Goal: Task Accomplishment & Management: Use online tool/utility

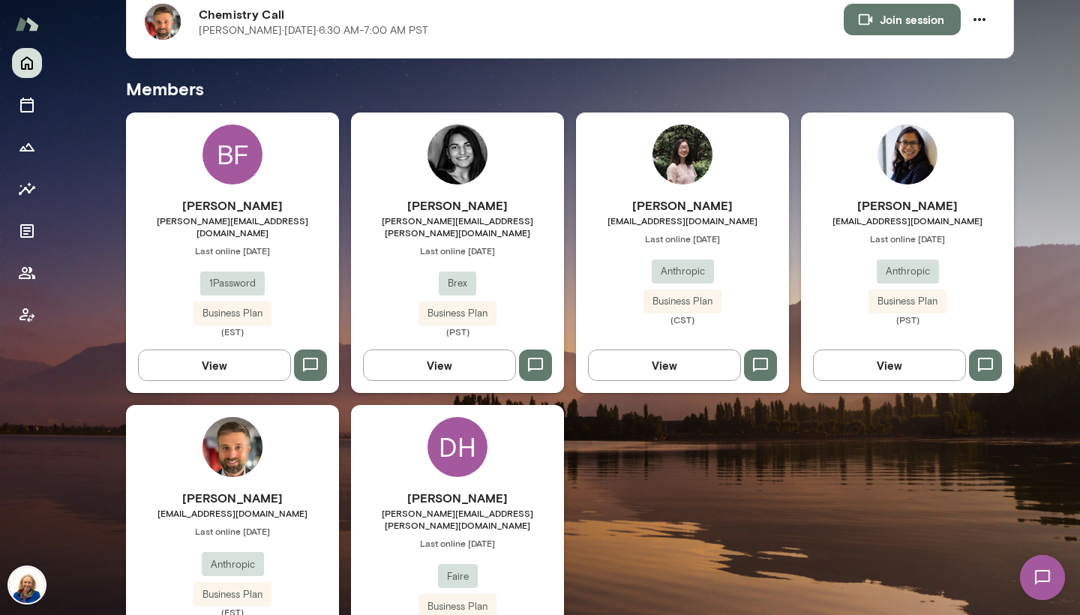
scroll to position [344, 0]
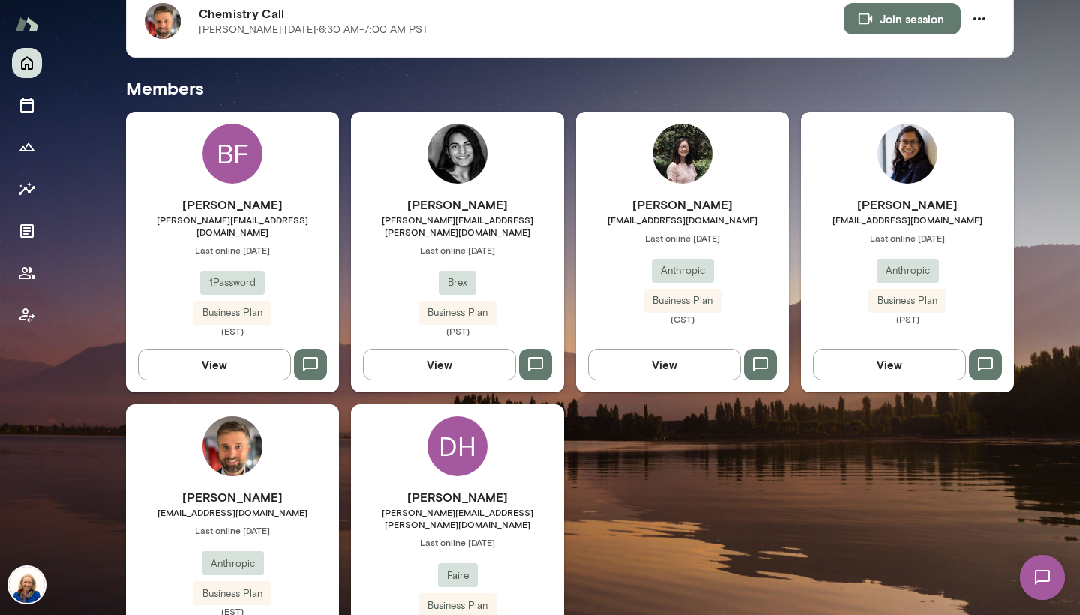
click at [306, 474] on div "[PERSON_NAME] [EMAIL_ADDRESS][DOMAIN_NAME] Last online [DATE] Anthropic Busines…" at bounding box center [232, 544] width 213 height 281
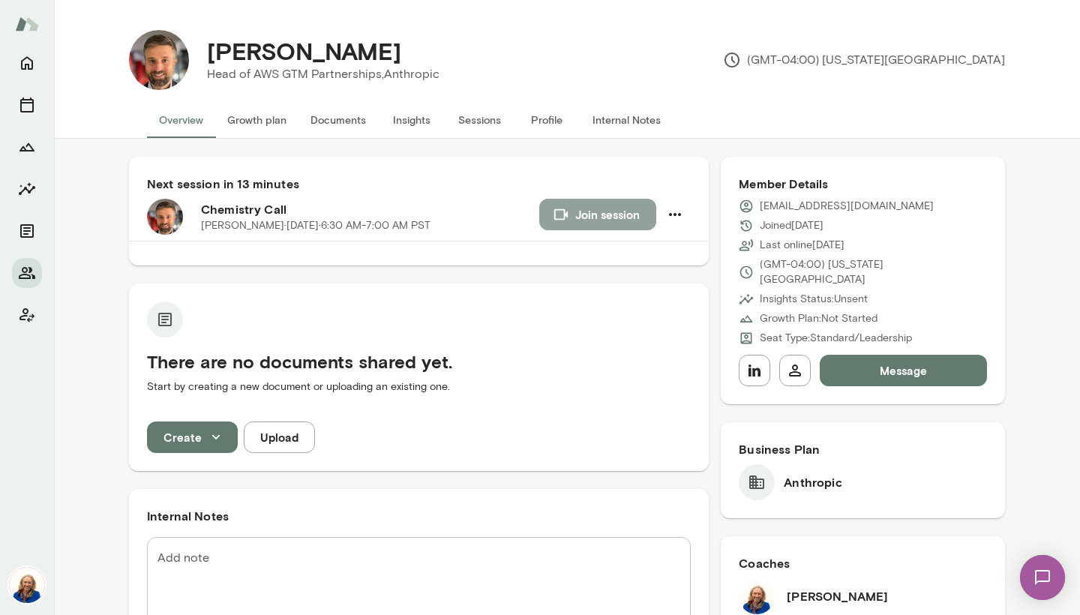
click at [589, 219] on button "Join session" at bounding box center [597, 215] width 117 height 32
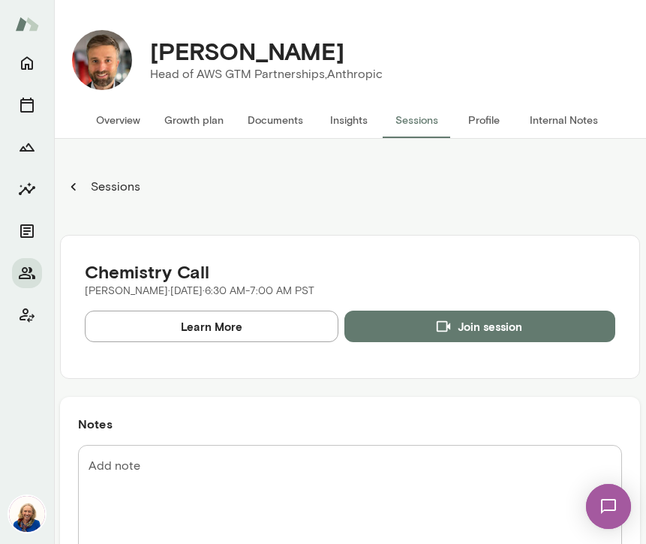
scroll to position [2, 0]
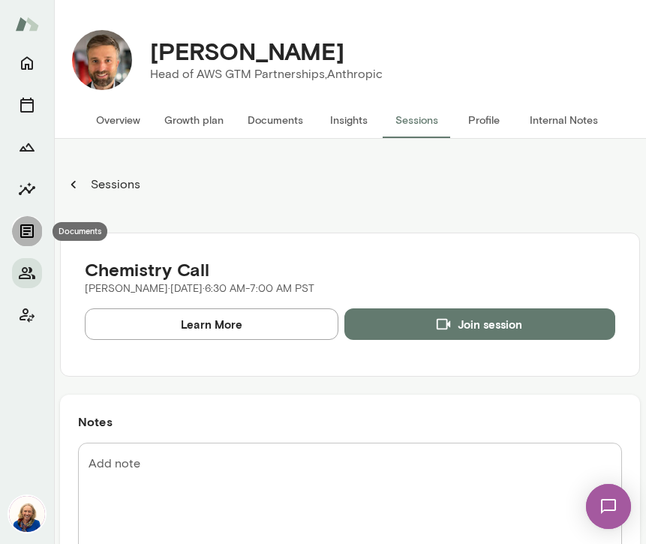
click at [32, 232] on icon "Documents" at bounding box center [27, 231] width 18 height 18
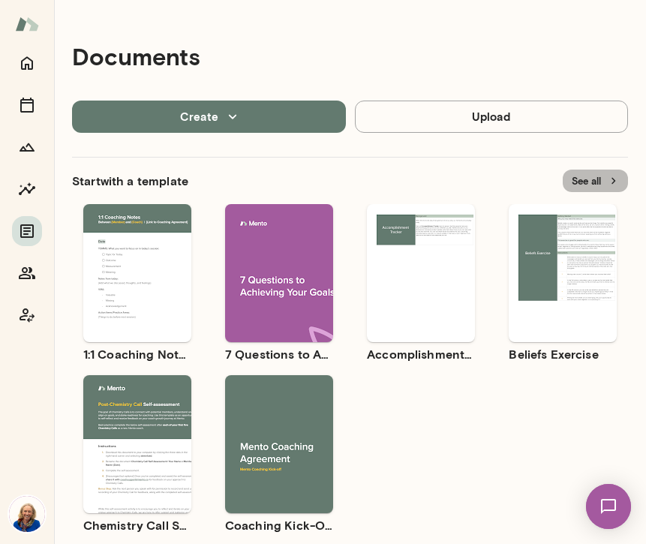
click at [584, 185] on button "See all" at bounding box center [595, 181] width 65 height 23
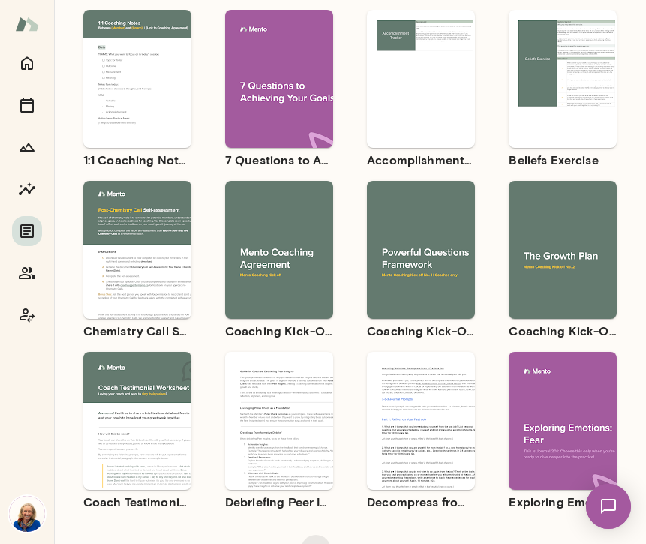
scroll to position [140, 0]
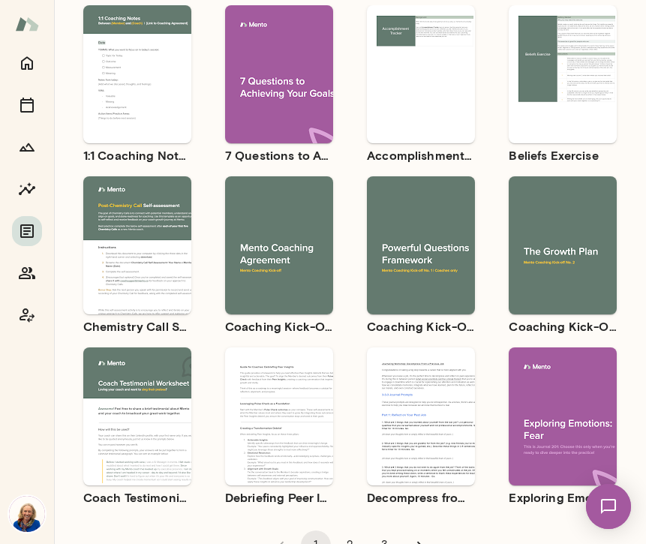
click at [304, 292] on div "Use template Preview" at bounding box center [279, 245] width 108 height 138
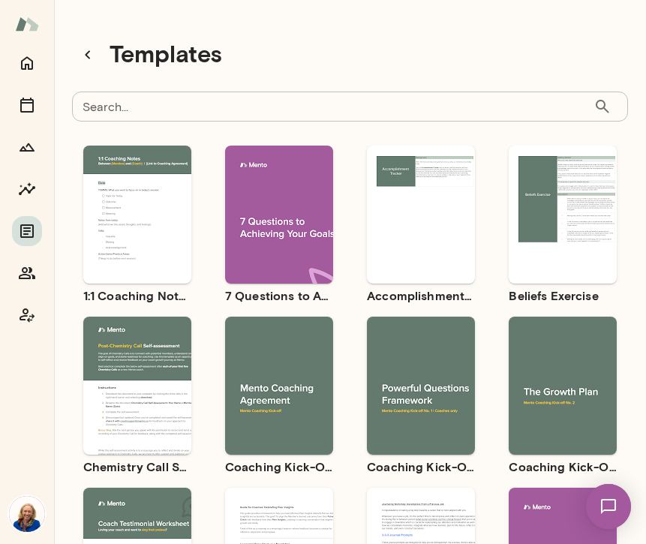
click at [410, 342] on div "Use template Preview" at bounding box center [421, 386] width 108 height 138
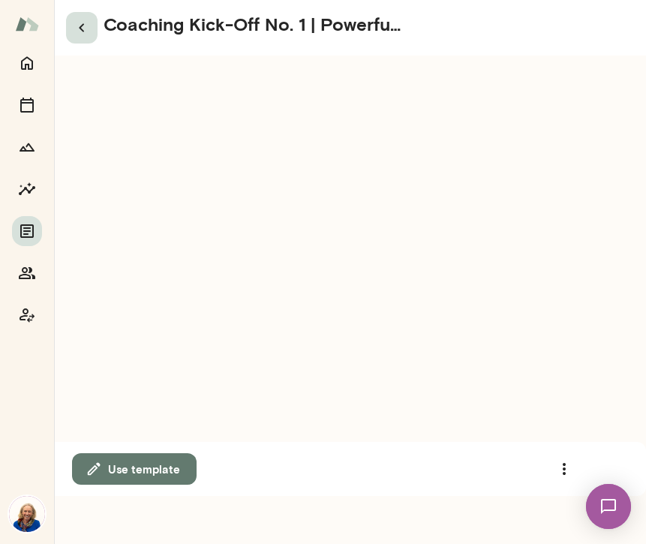
click at [85, 34] on icon "button" at bounding box center [82, 28] width 18 height 18
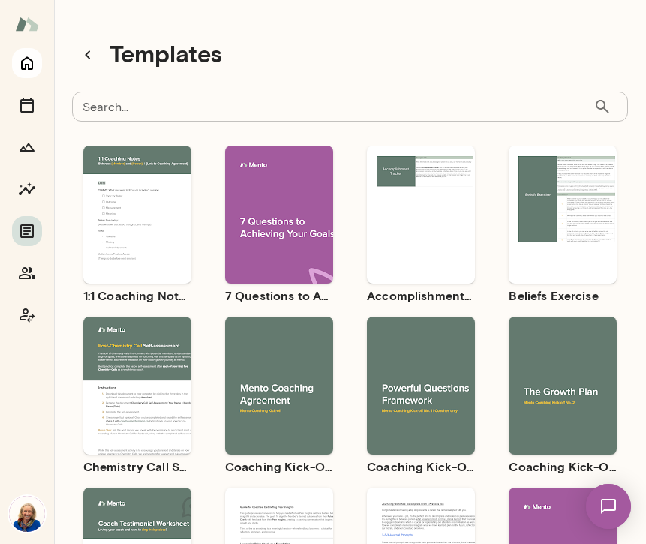
click at [22, 67] on icon "Home" at bounding box center [27, 64] width 12 height 14
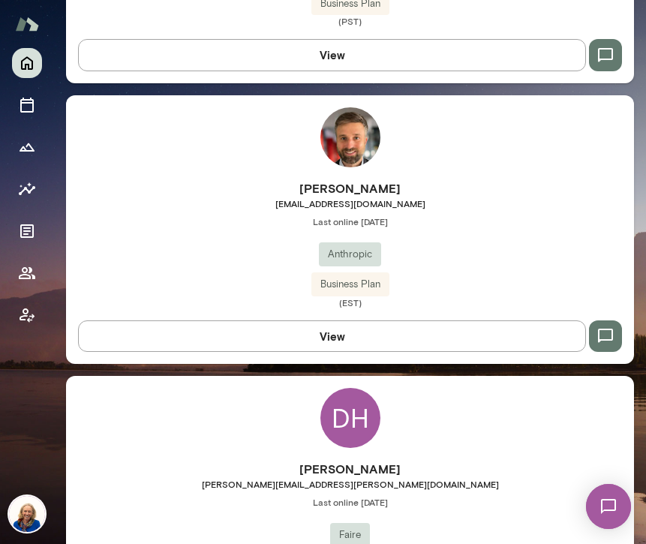
scroll to position [1574, 0]
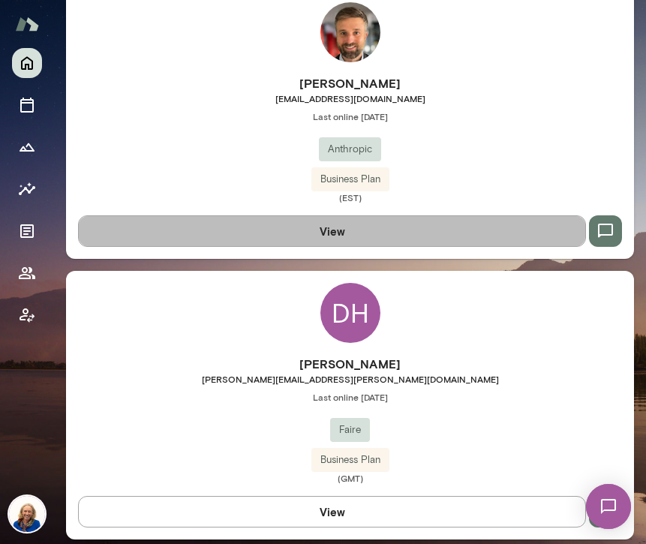
click at [303, 234] on button "View" at bounding box center [332, 231] width 508 height 32
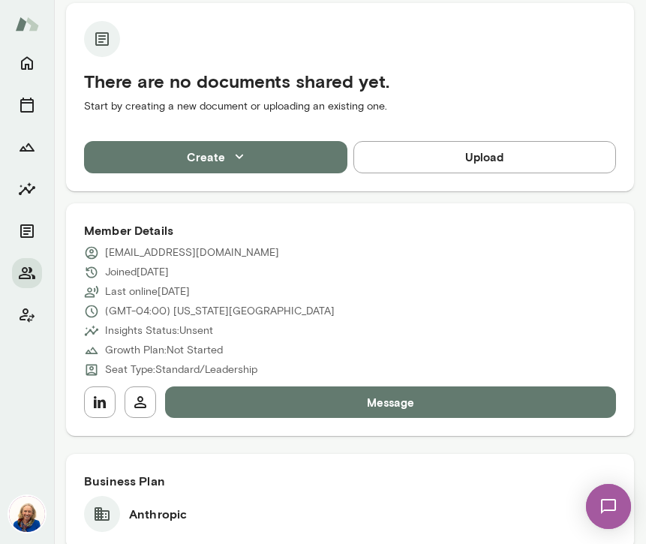
scroll to position [331, 0]
